Goal: Find specific page/section: Find specific page/section

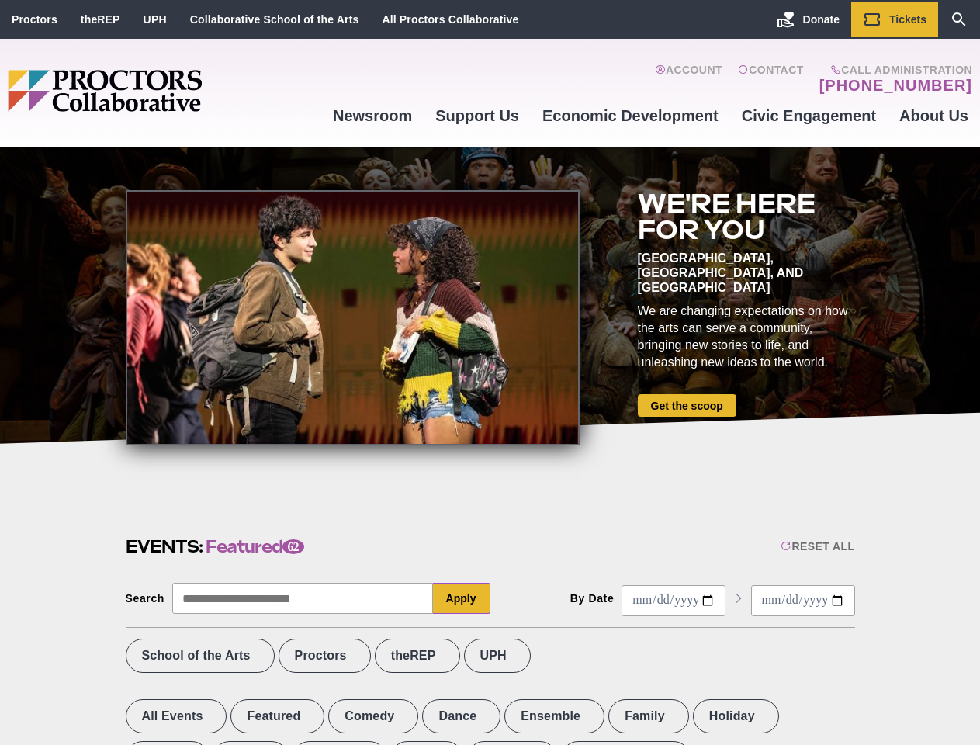
click at [489, 372] on div at bounding box center [353, 317] width 454 height 255
click at [816, 546] on div "Reset All" at bounding box center [817, 546] width 74 height 12
click at [461, 598] on button "Apply" at bounding box center [461, 597] width 57 height 31
